Goal: Task Accomplishment & Management: Manage account settings

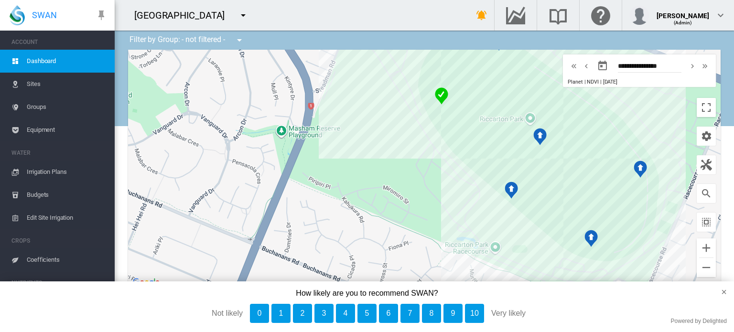
click at [31, 85] on span "Sites" at bounding box center [67, 84] width 80 height 23
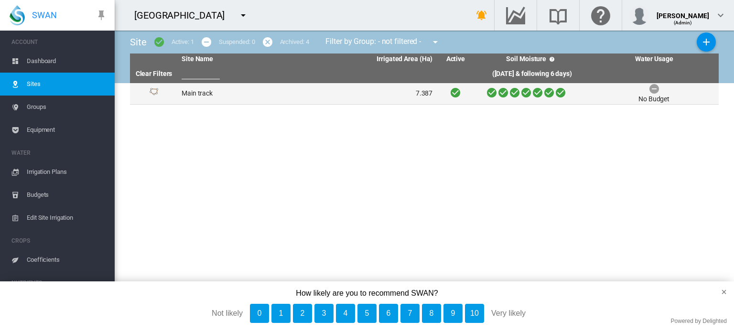
click at [190, 91] on td "Main track" at bounding box center [242, 93] width 129 height 21
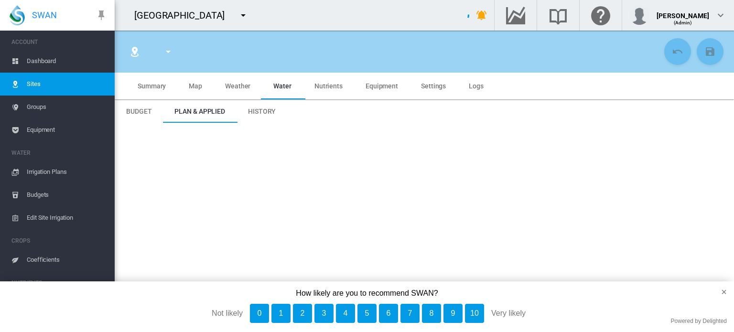
type input "**********"
type input "*****"
type input "*********"
type input "**"
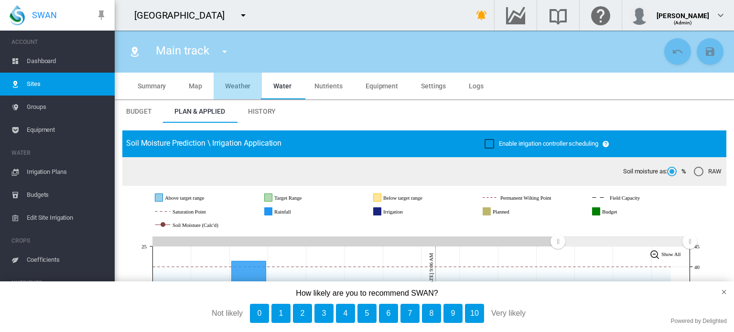
click at [239, 86] on span "Weather" at bounding box center [237, 86] width 25 height 8
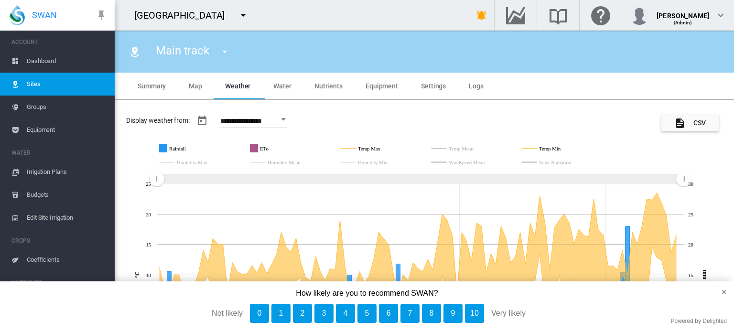
click at [369, 149] on rect "Temp Max" at bounding box center [383, 148] width 56 height 9
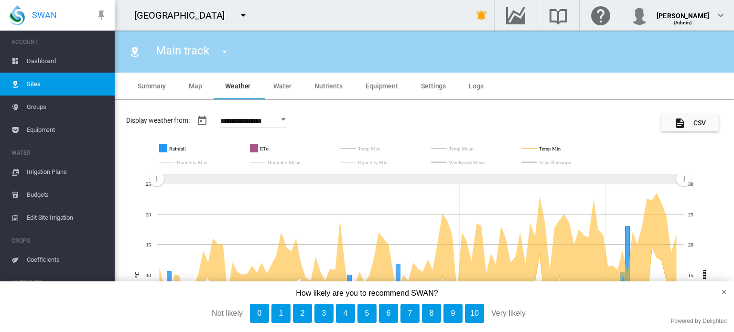
click at [543, 146] on rect "Temp Min" at bounding box center [564, 148] width 54 height 9
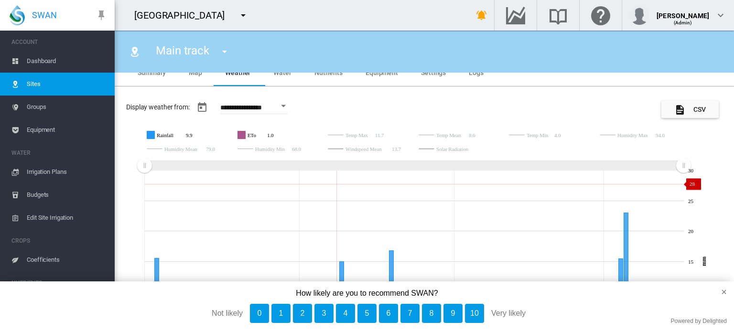
scroll to position [14, 0]
click at [196, 150] on rect "Humidity Mean" at bounding box center [196, 148] width 68 height 9
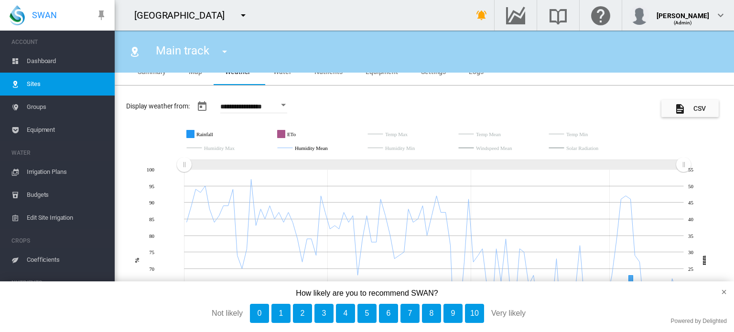
click at [498, 148] on rect "Windspeed Mean" at bounding box center [510, 148] width 73 height 9
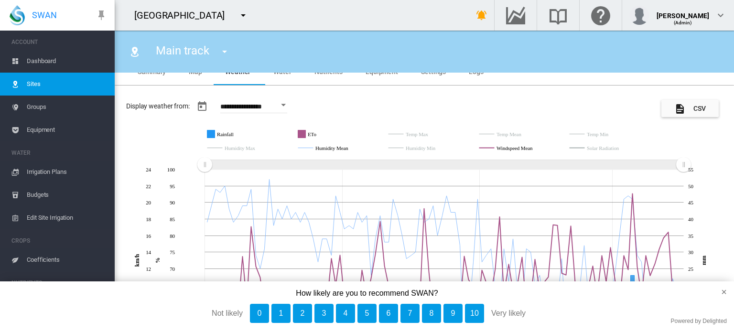
click at [599, 147] on rect "Solar Radiation" at bounding box center [618, 148] width 68 height 9
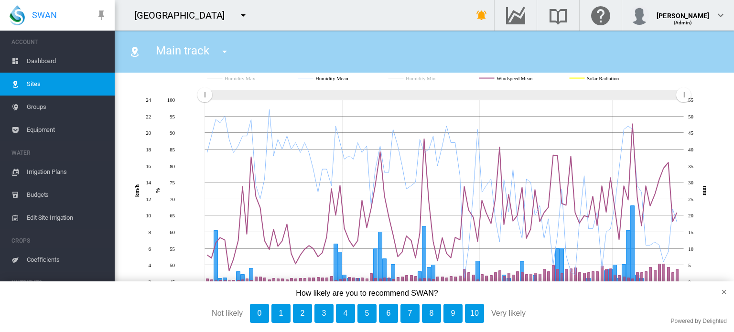
scroll to position [0, 0]
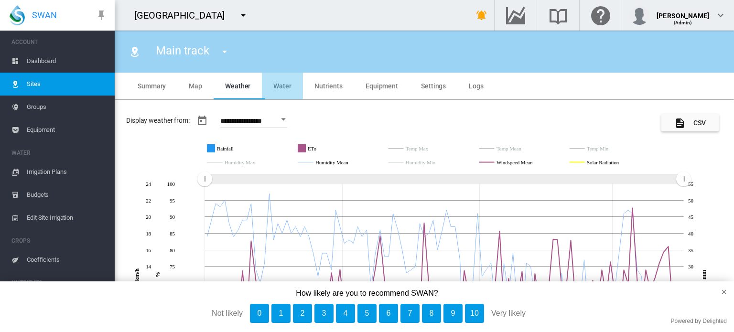
click at [281, 84] on span "Water" at bounding box center [282, 86] width 18 height 8
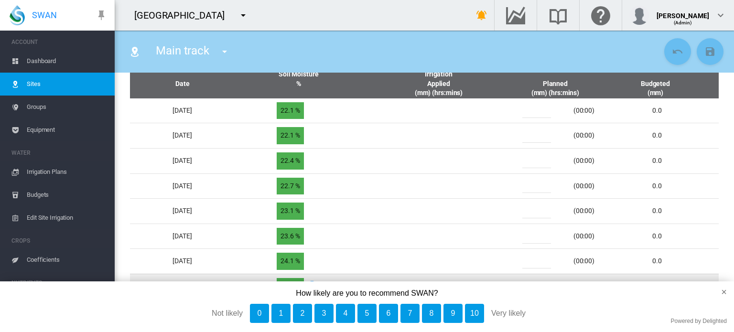
scroll to position [420, 0]
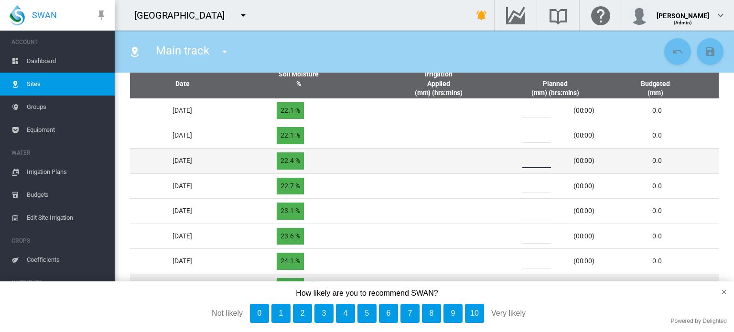
drag, startPoint x: 533, startPoint y: 183, endPoint x: 520, endPoint y: 183, distance: 13.4
click at [520, 168] on div "*" at bounding box center [542, 161] width 57 height 14
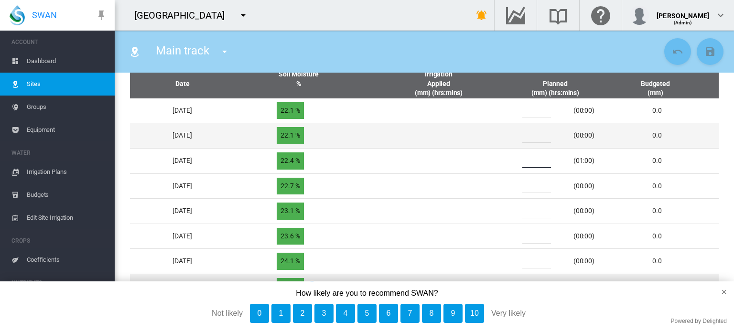
type input "**"
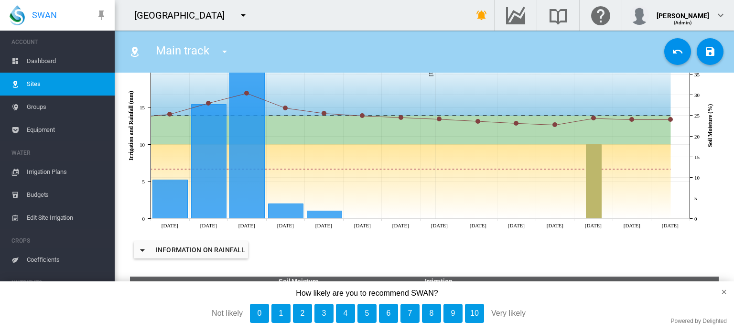
scroll to position [214, 0]
click at [449, 170] on icon at bounding box center [382, 181] width 578 height 74
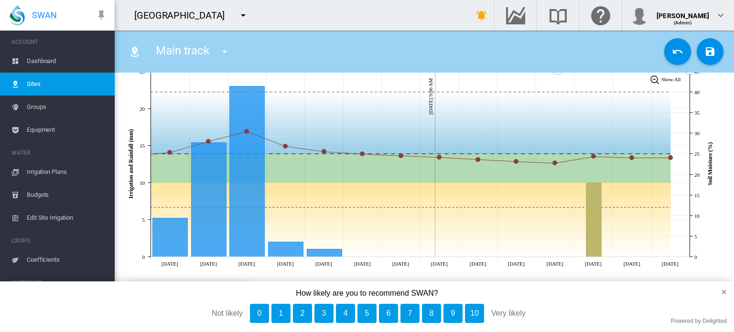
scroll to position [174, 0]
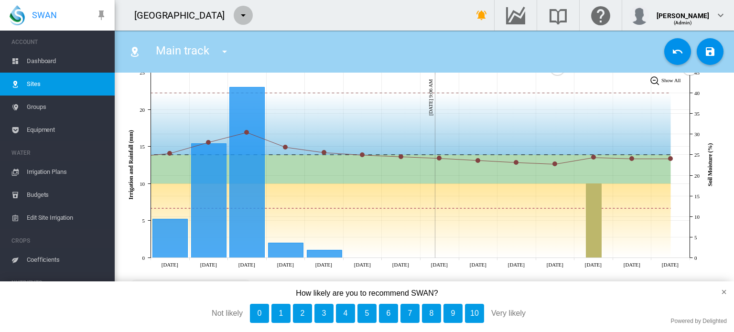
click at [249, 11] on md-icon "icon-menu-down" at bounding box center [242, 15] width 11 height 11
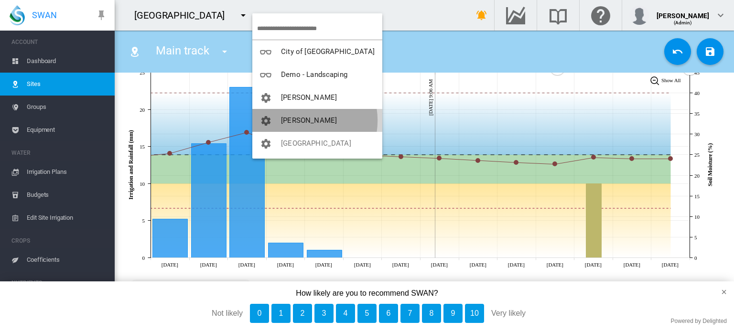
click at [301, 120] on span "[PERSON_NAME]" at bounding box center [309, 120] width 56 height 9
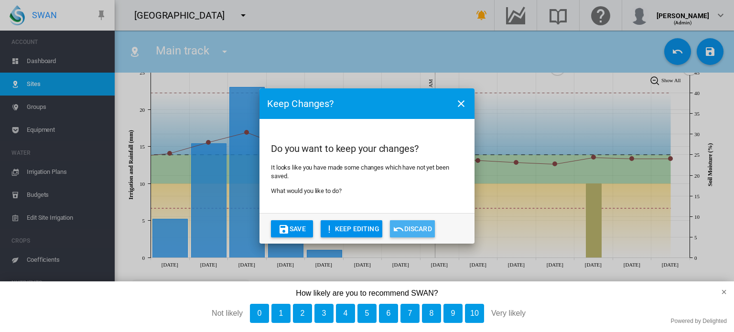
click at [406, 236] on button "Discard" at bounding box center [412, 228] width 45 height 17
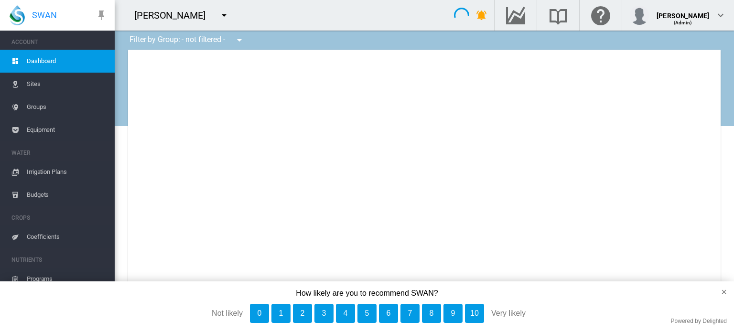
type input "**********"
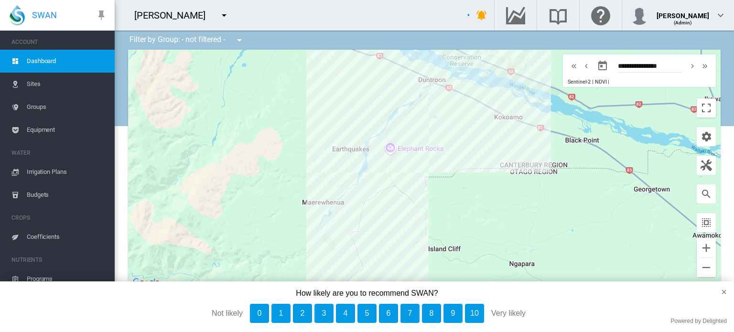
click at [36, 85] on span "Sites" at bounding box center [67, 84] width 80 height 23
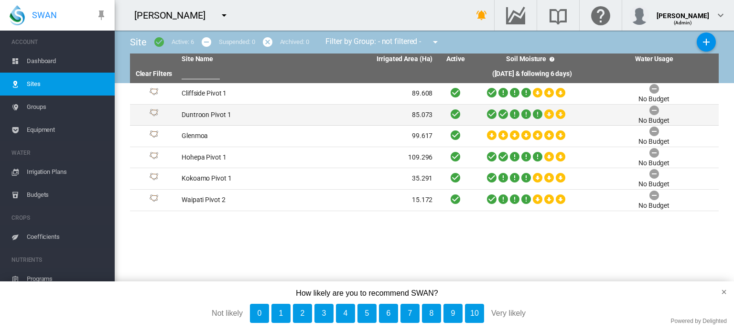
click at [201, 114] on td "Duntroon Pivot 1" at bounding box center [242, 115] width 129 height 21
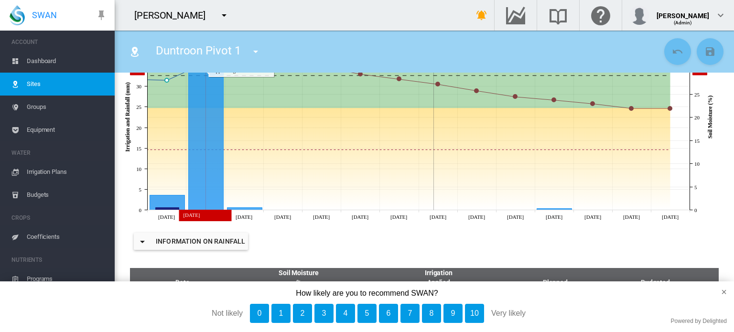
scroll to position [221, 0]
click at [560, 220] on tspan "[DATE]" at bounding box center [554, 217] width 17 height 6
click at [558, 220] on tspan "[DATE]" at bounding box center [554, 217] width 17 height 6
click at [696, 144] on tspan "15" at bounding box center [696, 141] width 5 height 6
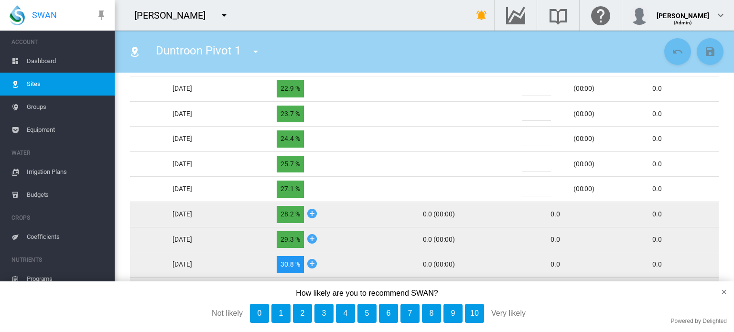
scroll to position [504, 0]
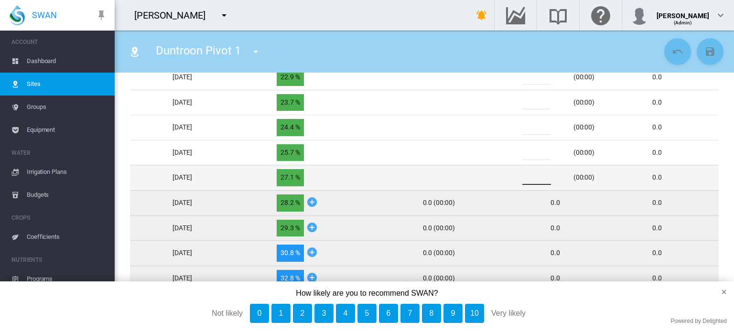
drag, startPoint x: 538, startPoint y: 211, endPoint x: 522, endPoint y: 209, distance: 16.4
click at [522, 185] on div "*" at bounding box center [542, 178] width 57 height 14
type input "**"
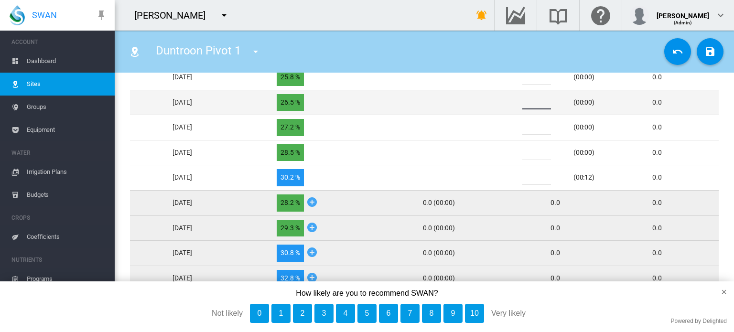
drag, startPoint x: 533, startPoint y: 126, endPoint x: 514, endPoint y: 124, distance: 19.2
click at [514, 115] on td "* (00:00)" at bounding box center [555, 102] width 96 height 25
type input "**"
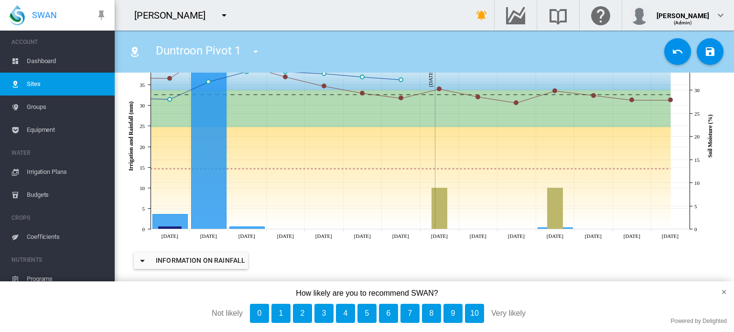
scroll to position [202, 0]
click at [670, 120] on icon at bounding box center [382, 109] width 578 height 37
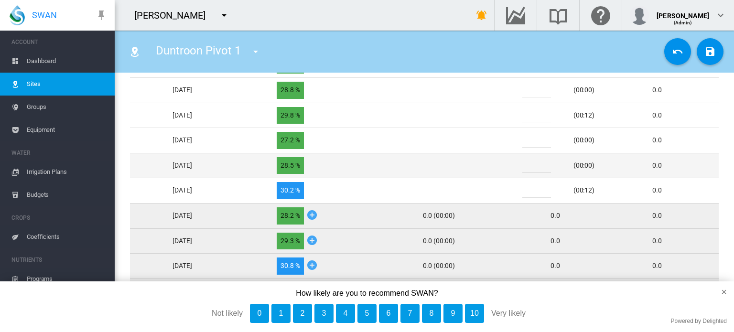
scroll to position [505, 0]
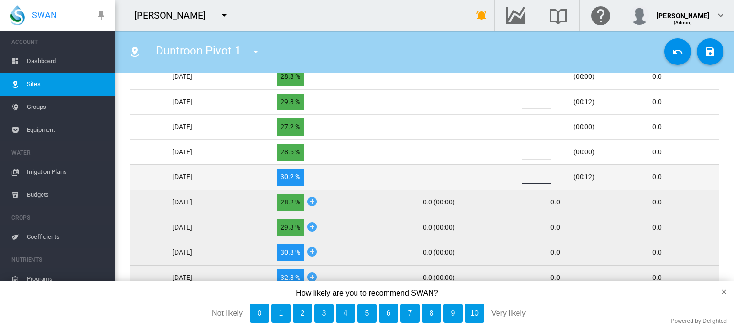
drag, startPoint x: 537, startPoint y: 208, endPoint x: 520, endPoint y: 202, distance: 17.7
click at [520, 184] on div "**" at bounding box center [542, 177] width 57 height 14
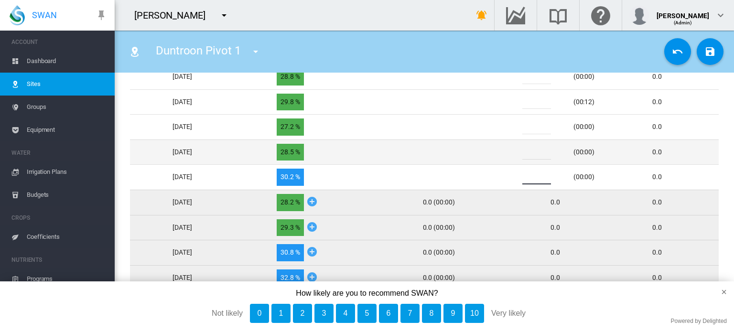
type input "*"
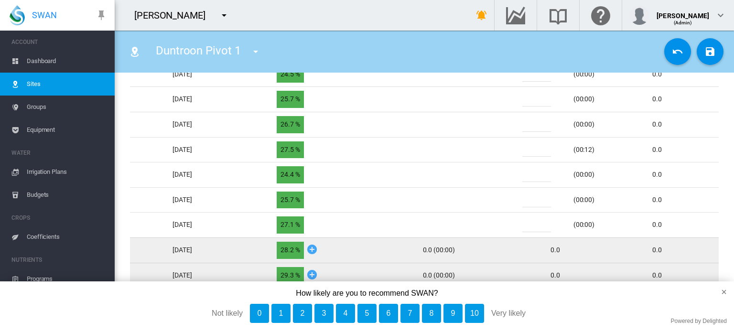
scroll to position [409, 0]
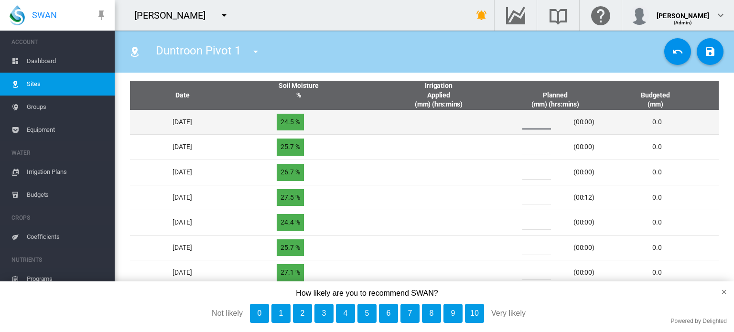
drag, startPoint x: 537, startPoint y: 140, endPoint x: 524, endPoint y: 139, distance: 13.4
click at [524, 129] on div "*" at bounding box center [542, 122] width 57 height 14
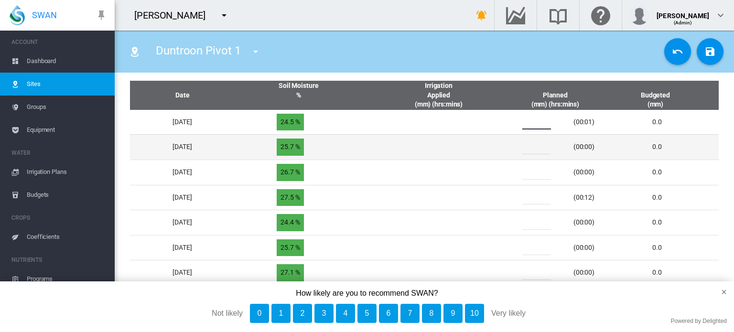
type input "**"
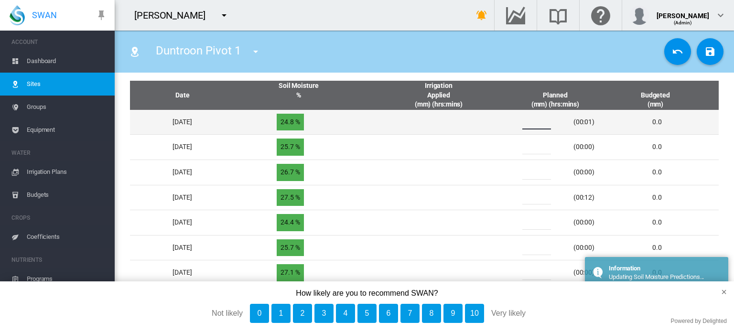
click at [535, 129] on input "*" at bounding box center [536, 122] width 29 height 14
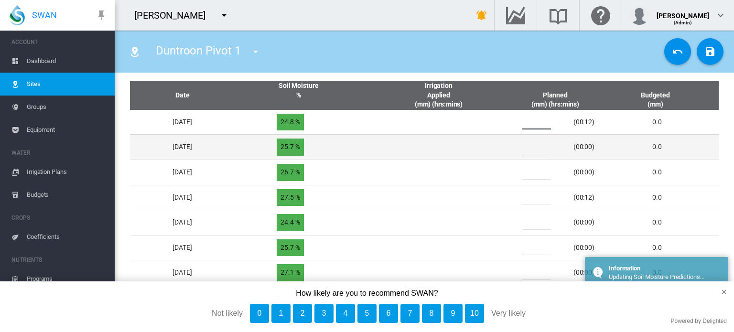
type input "**"
click at [431, 160] on td at bounding box center [439, 146] width 138 height 25
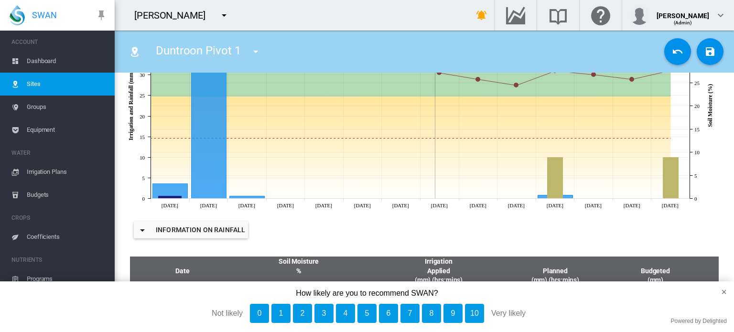
scroll to position [218, 0]
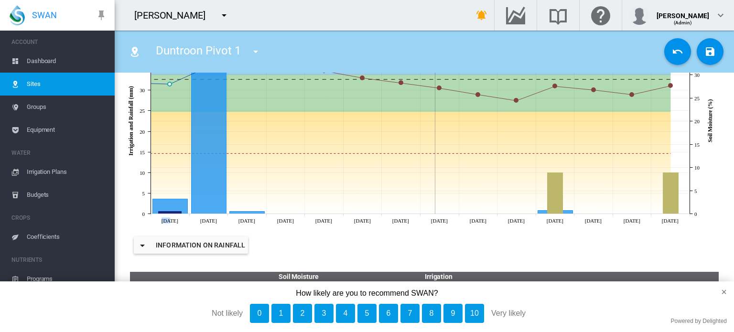
drag, startPoint x: 437, startPoint y: 97, endPoint x: 125, endPoint y: 219, distance: 335.0
click at [125, 219] on icon at bounding box center [421, 120] width 596 height 209
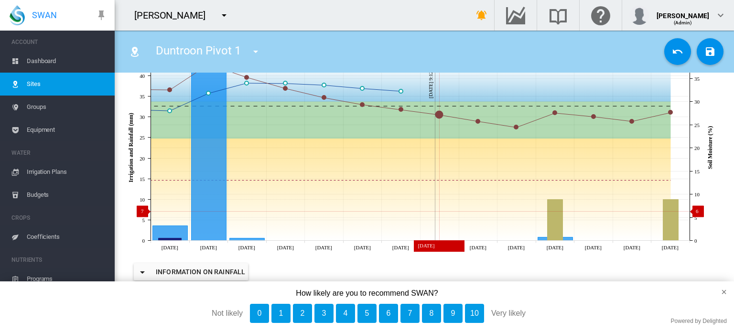
scroll to position [143, 0]
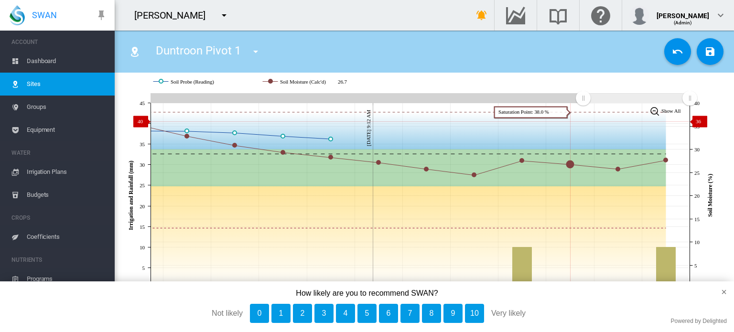
drag, startPoint x: 556, startPoint y: 107, endPoint x: 575, endPoint y: 130, distance: 29.9
click at [583, 131] on icon "JavaScript chart by amCharts 3.21.15 Oct 06 Oct 07 Oct 08 Oct 09 Oct 10 Oct 11 …" at bounding box center [420, 196] width 597 height 210
